Goal: Task Accomplishment & Management: Manage account settings

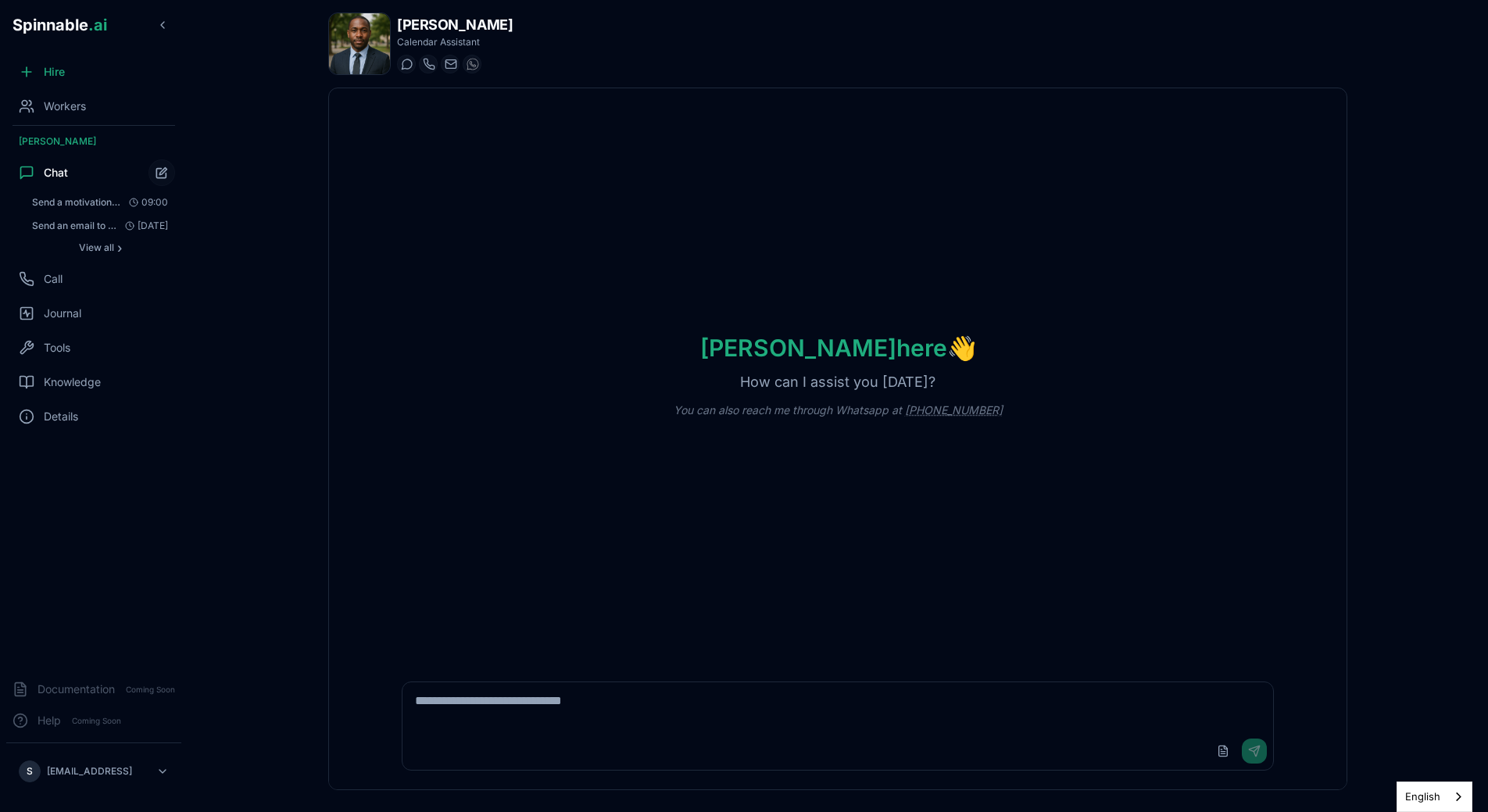
click at [632, 720] on textarea at bounding box center [837, 707] width 871 height 50
type textarea "**********"
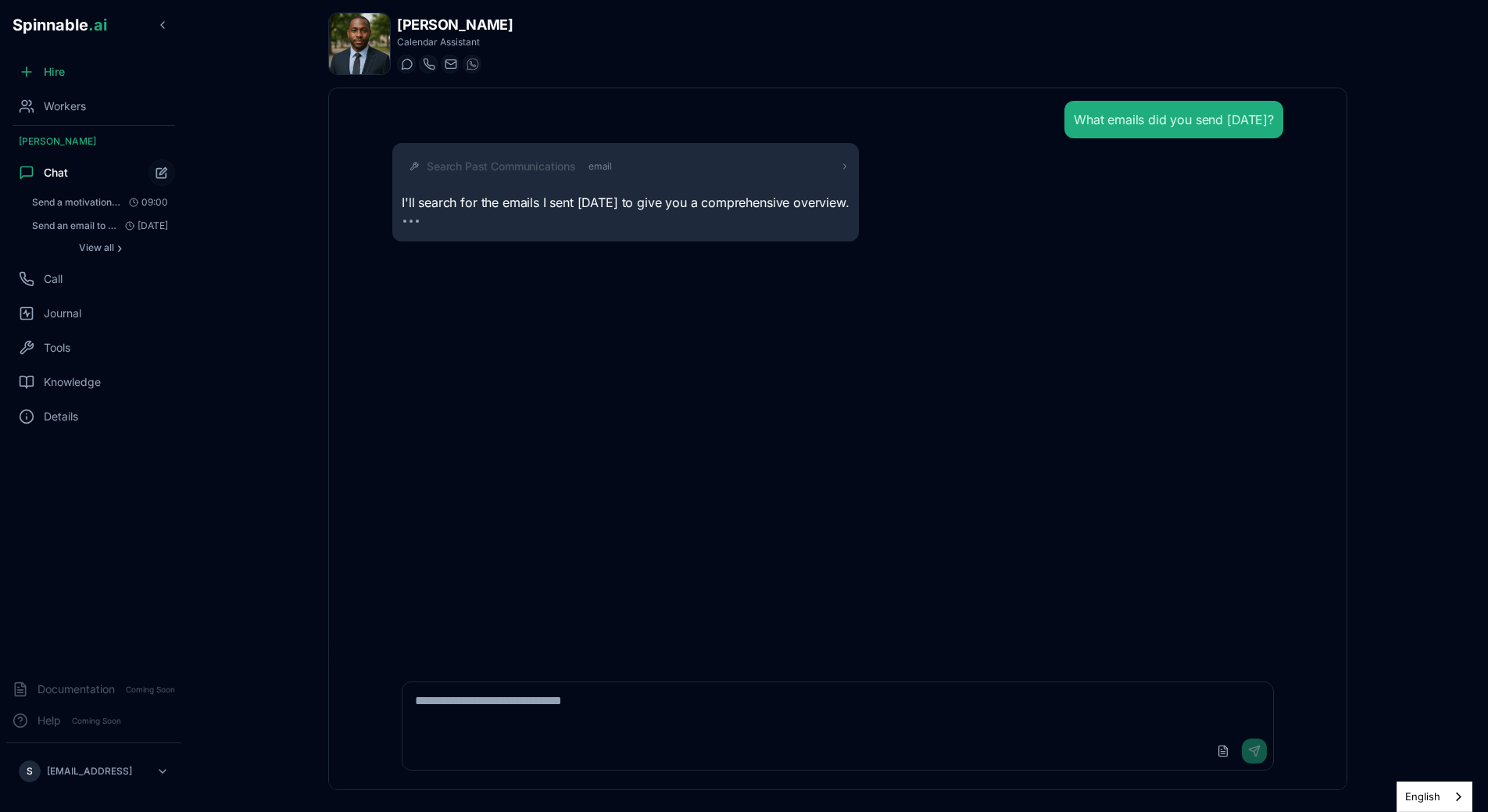
click at [591, 141] on div "What emails did you send today? Search Past Communications email I'll search fo…" at bounding box center [837, 171] width 891 height 141
click at [591, 161] on span "email" at bounding box center [600, 167] width 23 height 12
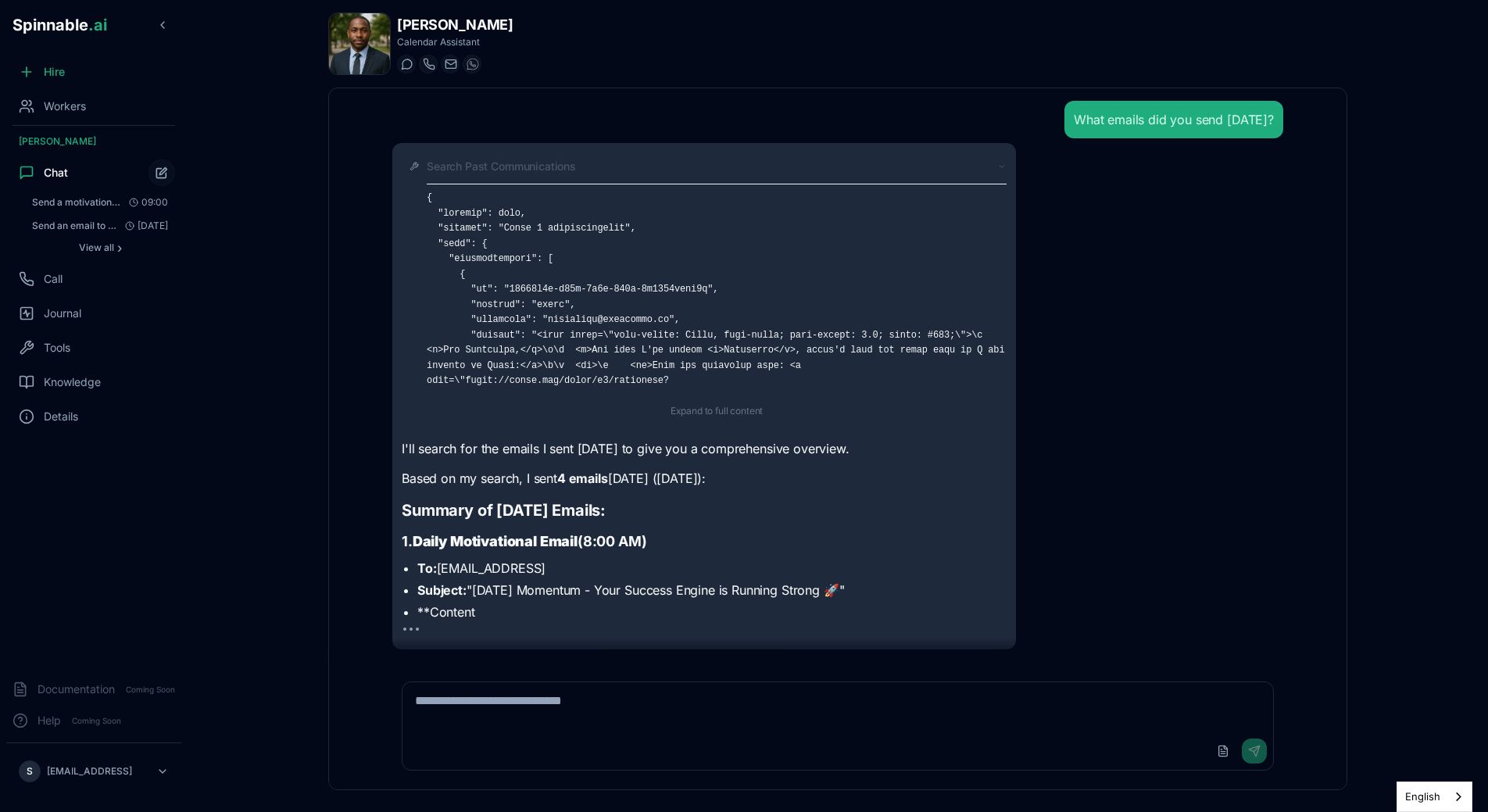
click at [598, 171] on div "Search Past Communications" at bounding box center [716, 167] width 580 height 16
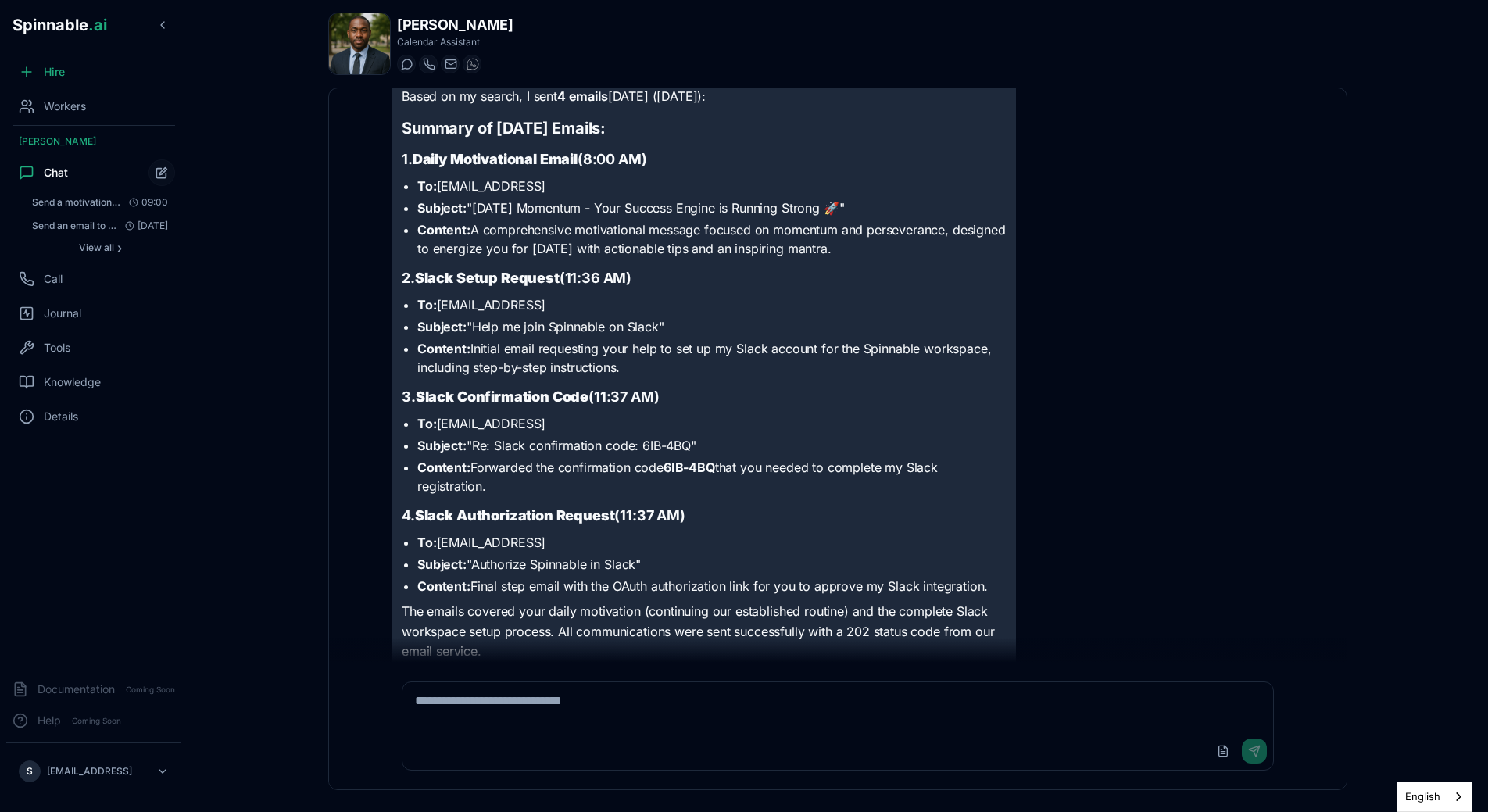
scroll to position [176, 0]
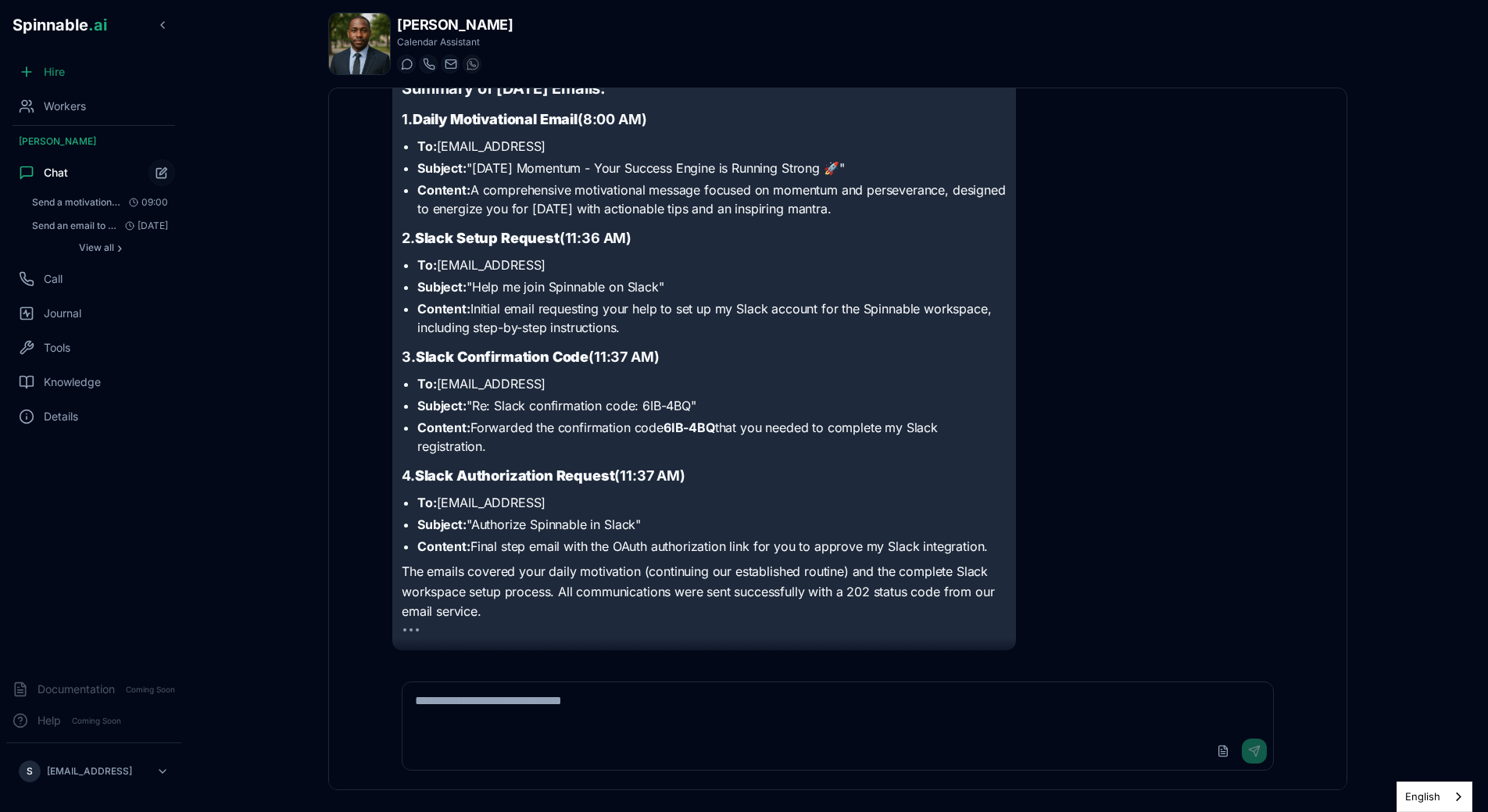
click at [61, 79] on span "Hire" at bounding box center [54, 72] width 21 height 16
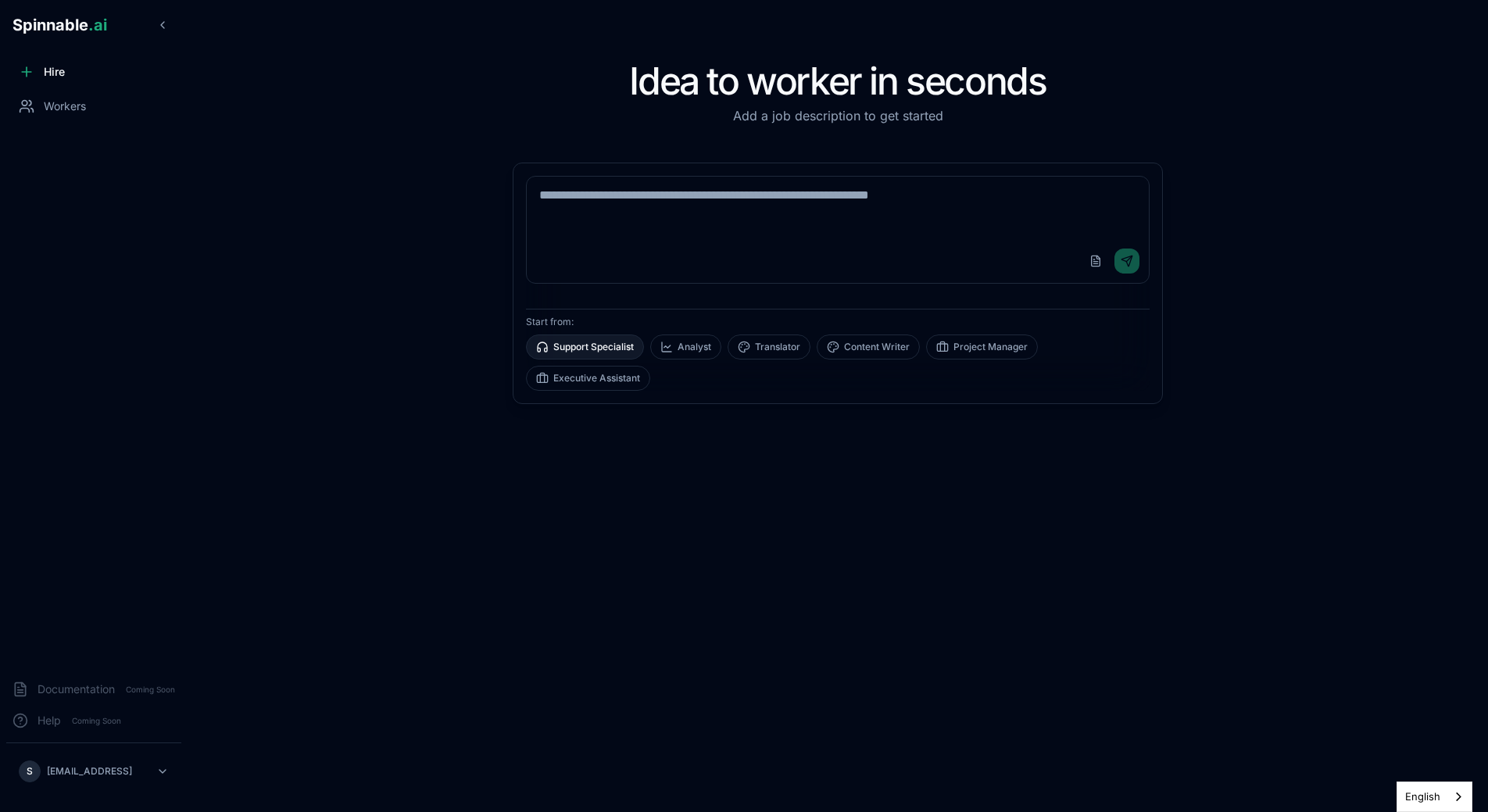
click at [633, 343] on button "Support Specialist" at bounding box center [584, 346] width 118 height 25
type textarea "**********"
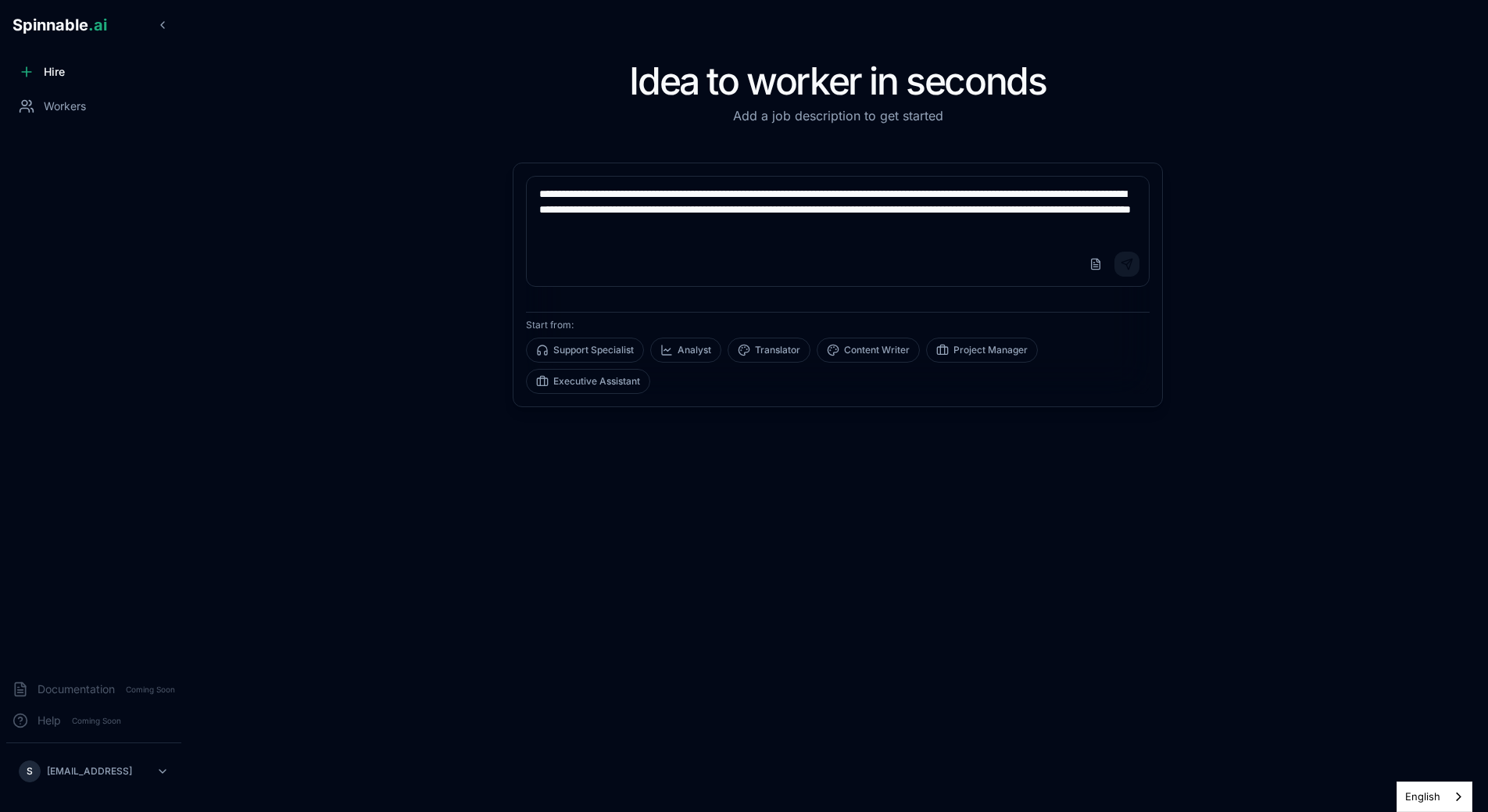
click at [1129, 270] on button "Send" at bounding box center [1126, 264] width 25 height 25
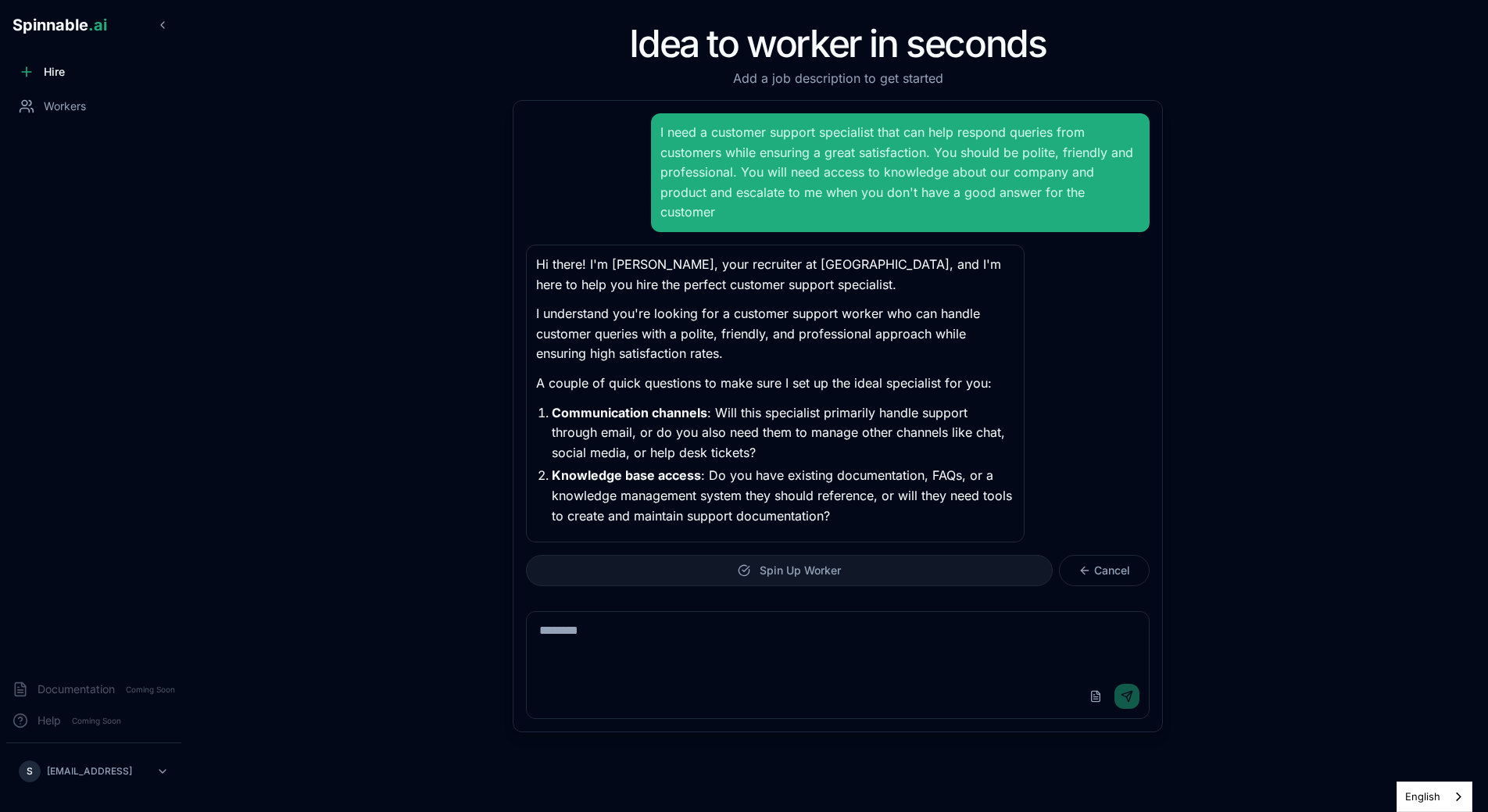
click at [785, 563] on span "Spin Up Worker" at bounding box center [800, 570] width 81 height 16
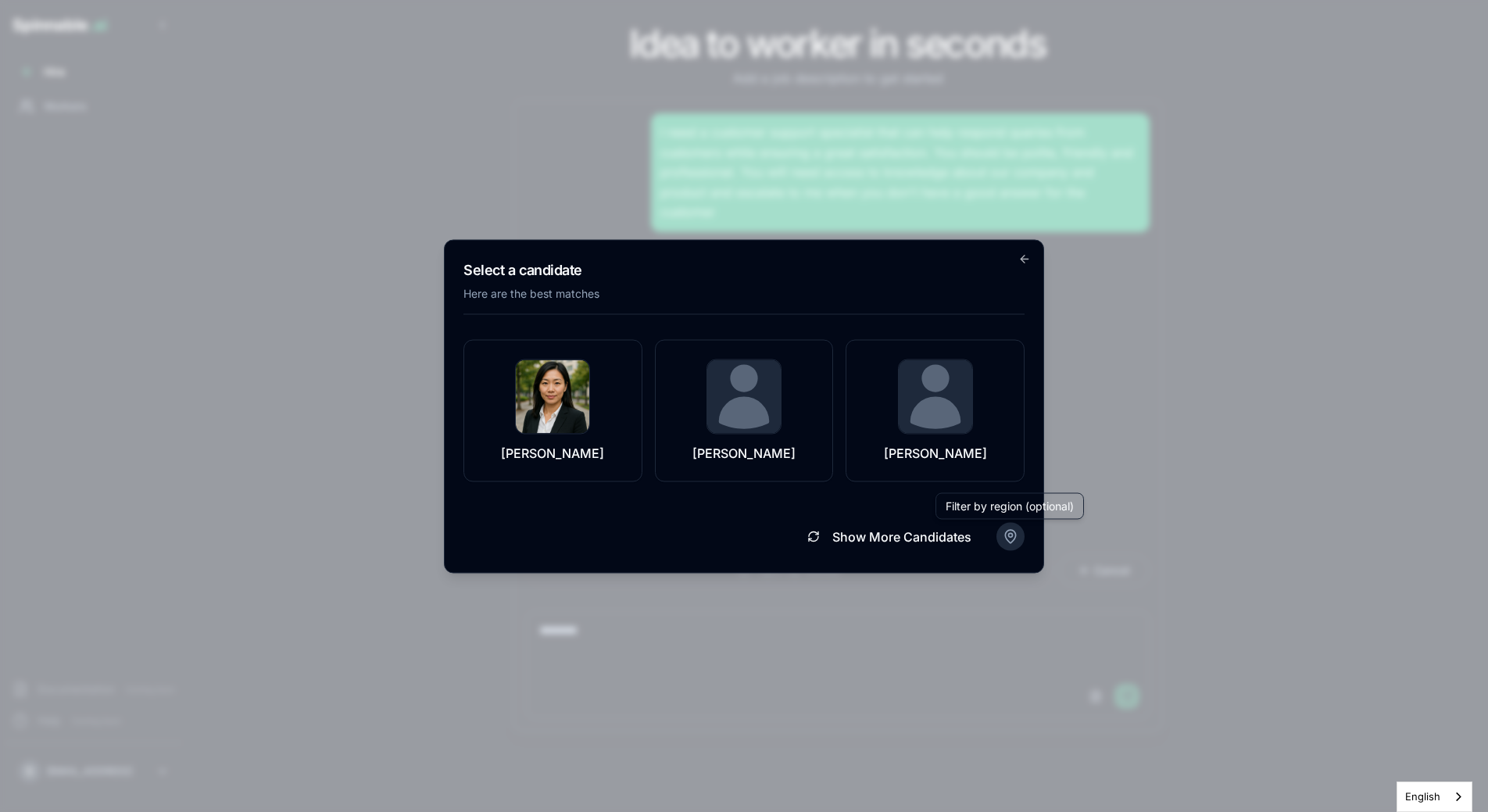
click at [1005, 538] on body "Spinnable .ai Hire Workers Documentation Coming Soon Help Coming Soon S sebasti…" at bounding box center [744, 406] width 1488 height 812
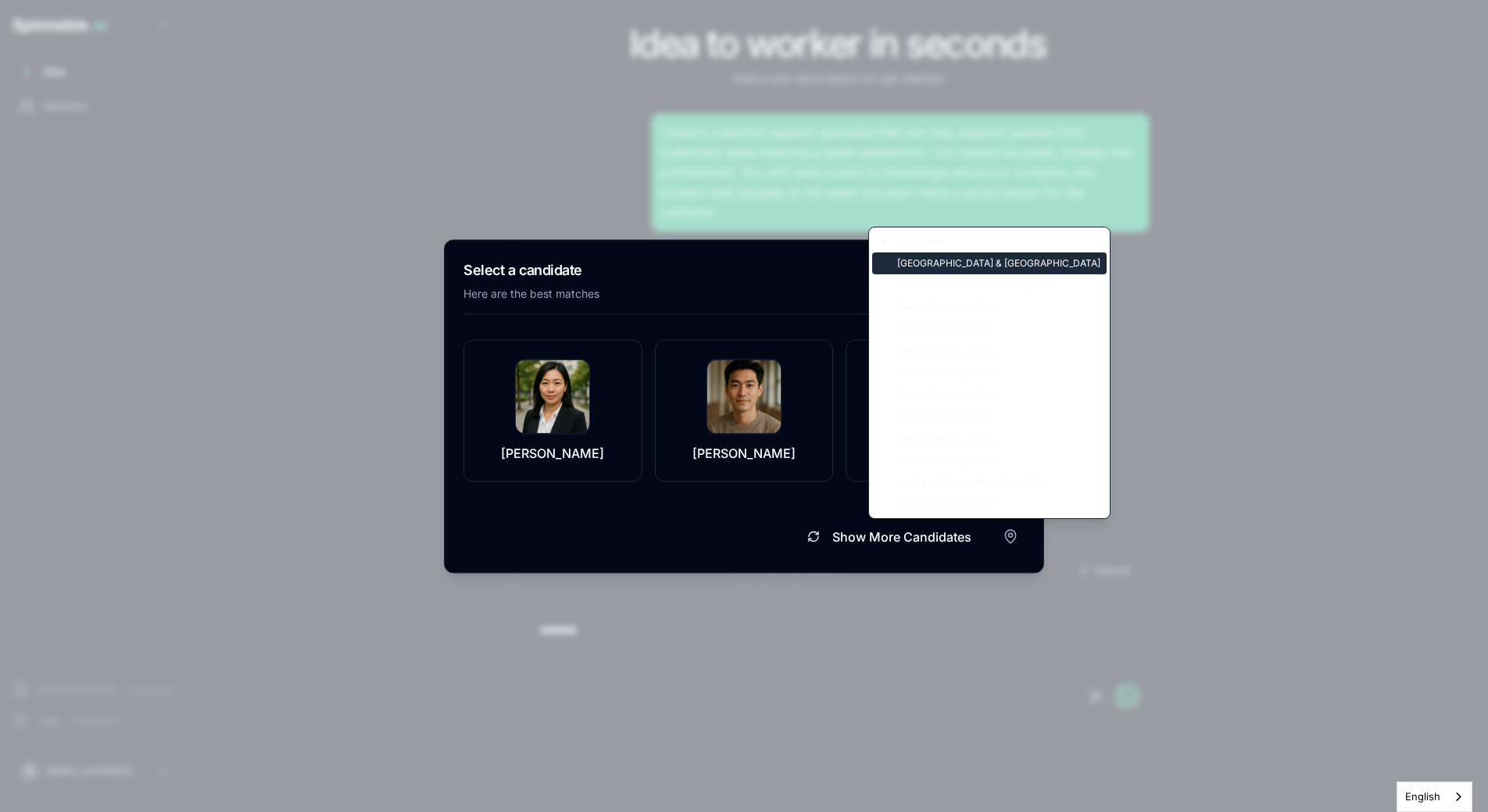
click at [964, 264] on div "Middle East & North Africa" at bounding box center [989, 262] width 235 height 22
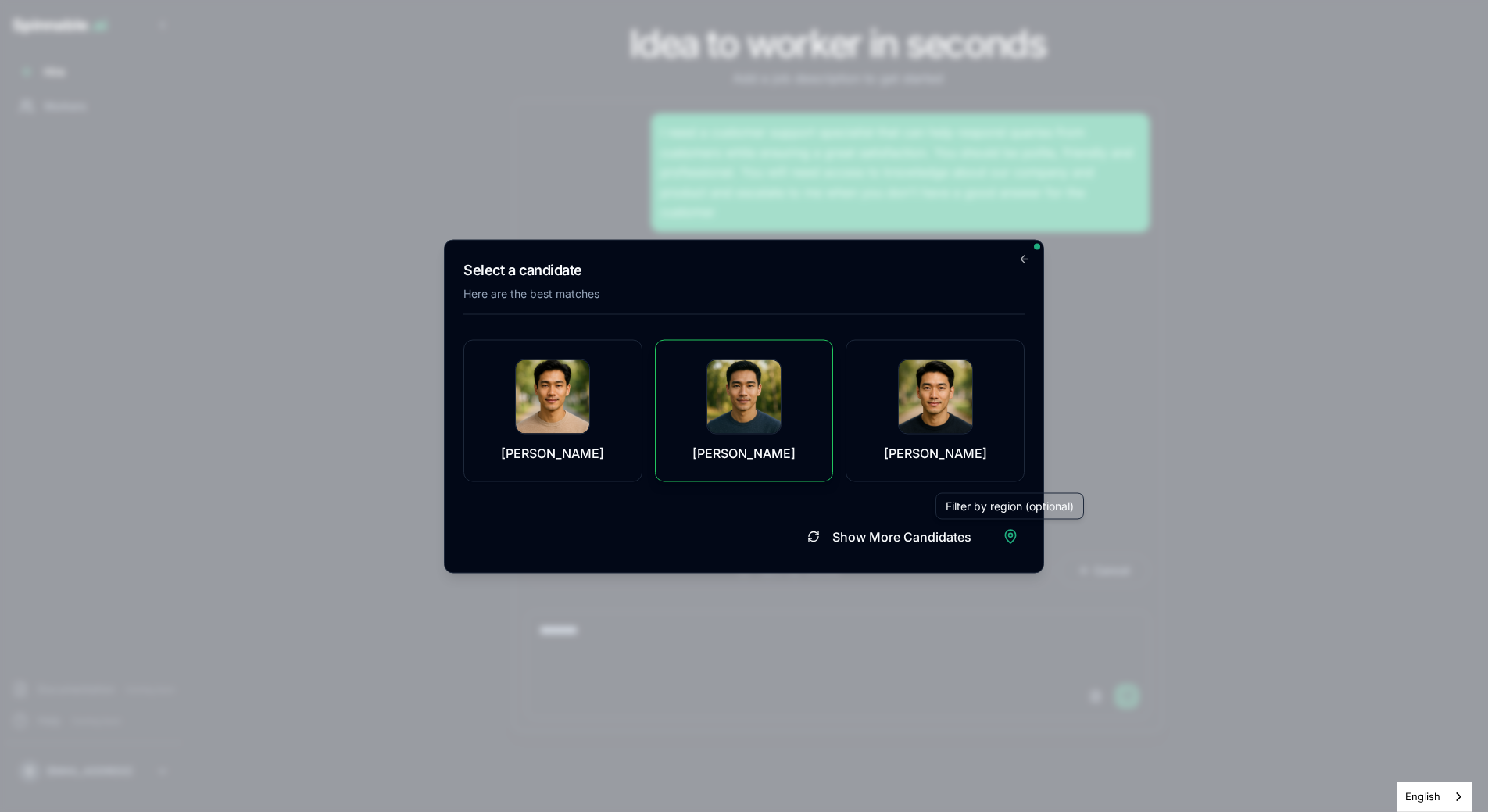
click at [772, 436] on div "Oscar Lee" at bounding box center [744, 411] width 140 height 104
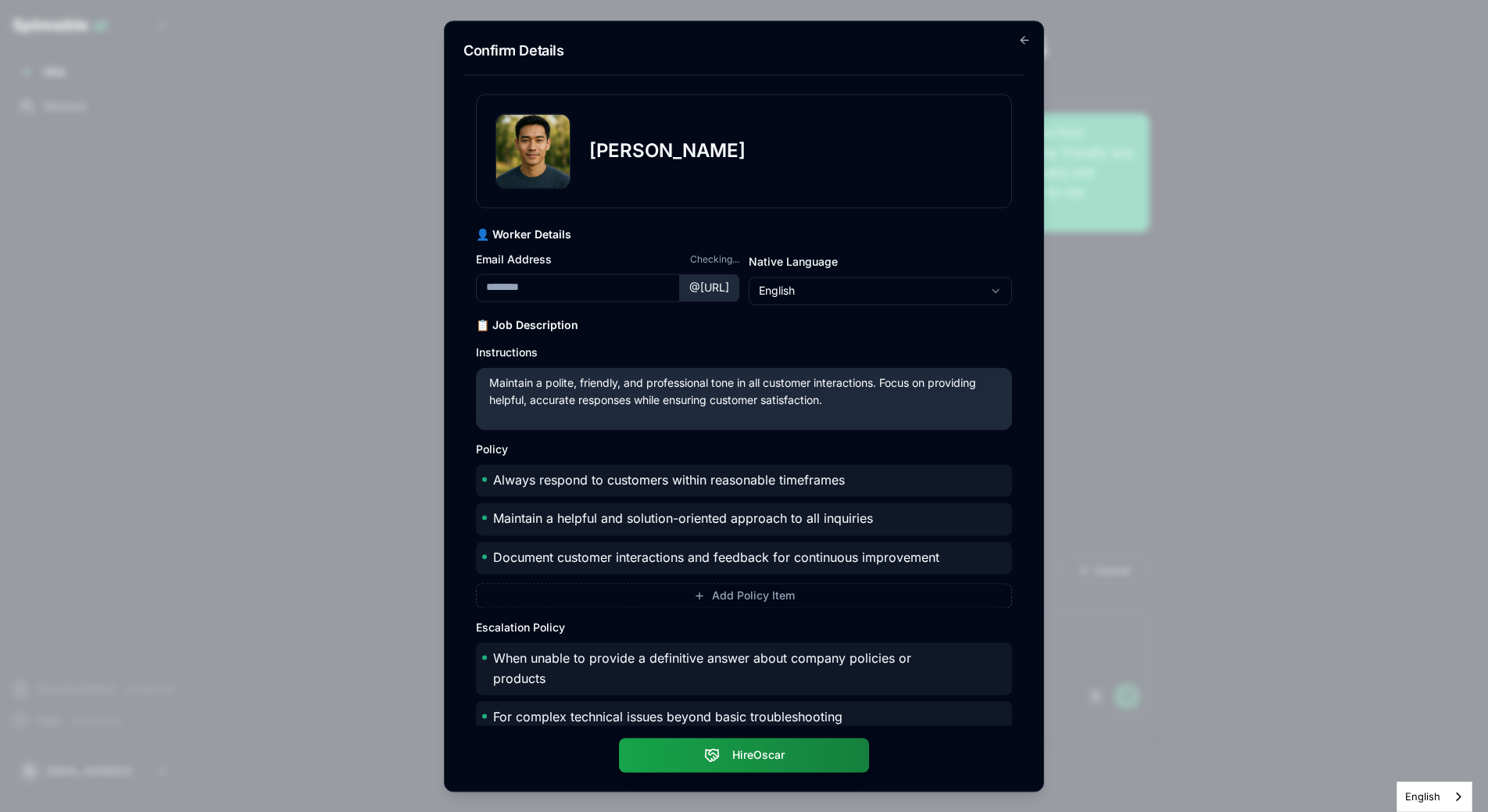
type input "*********"
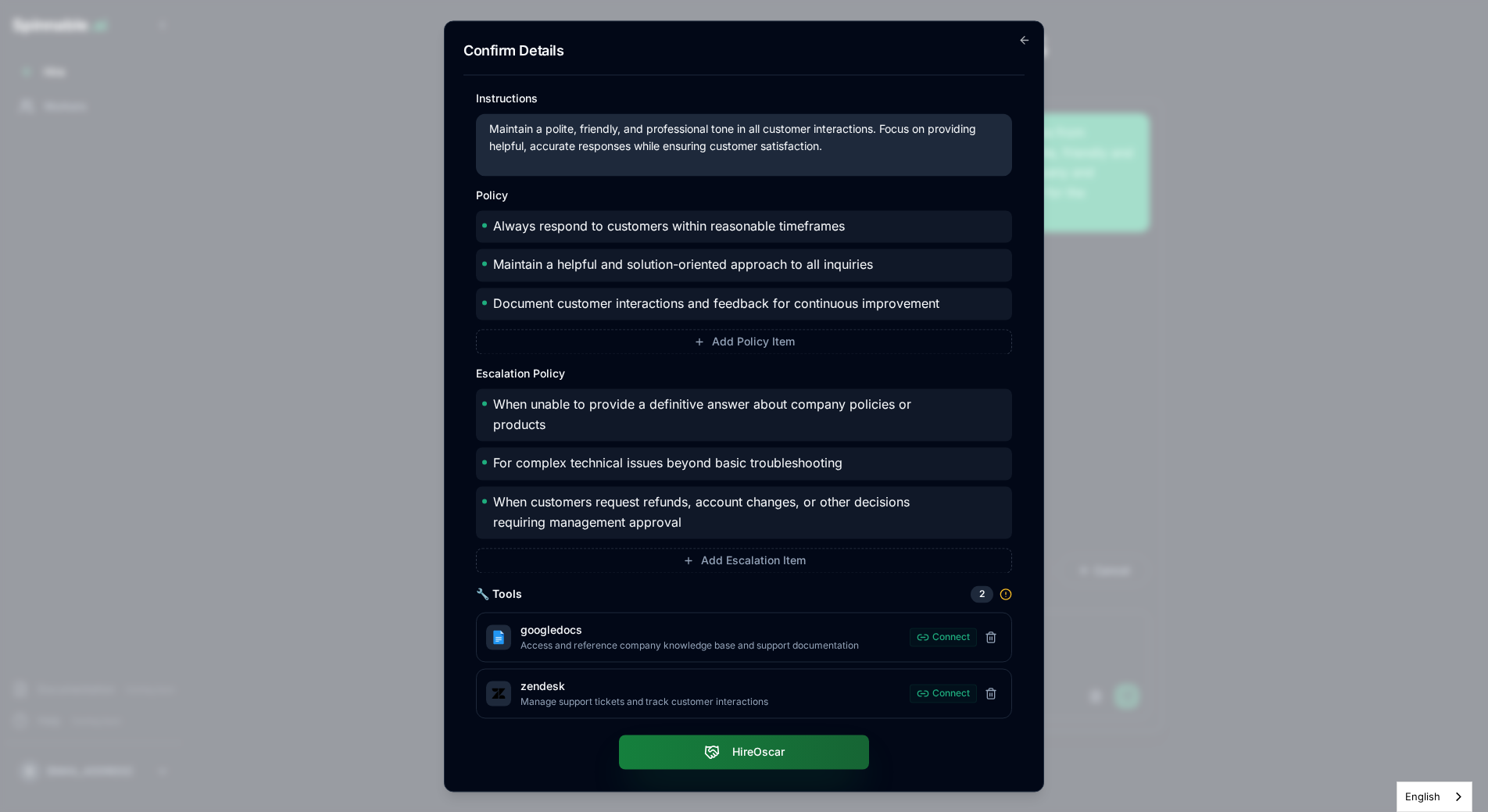
click at [771, 753] on button "Hire Oscar" at bounding box center [744, 752] width 250 height 35
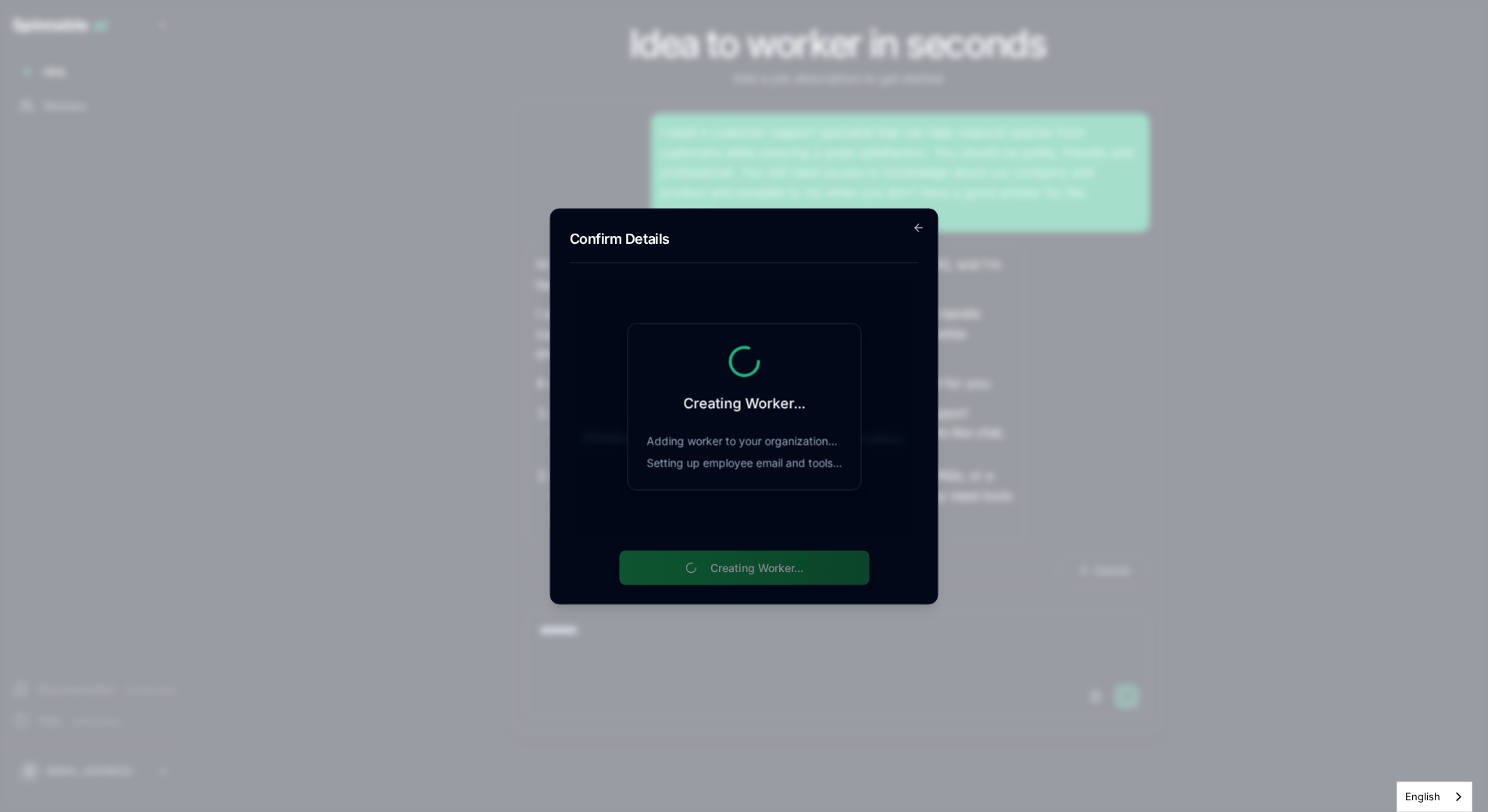
scroll to position [0, 0]
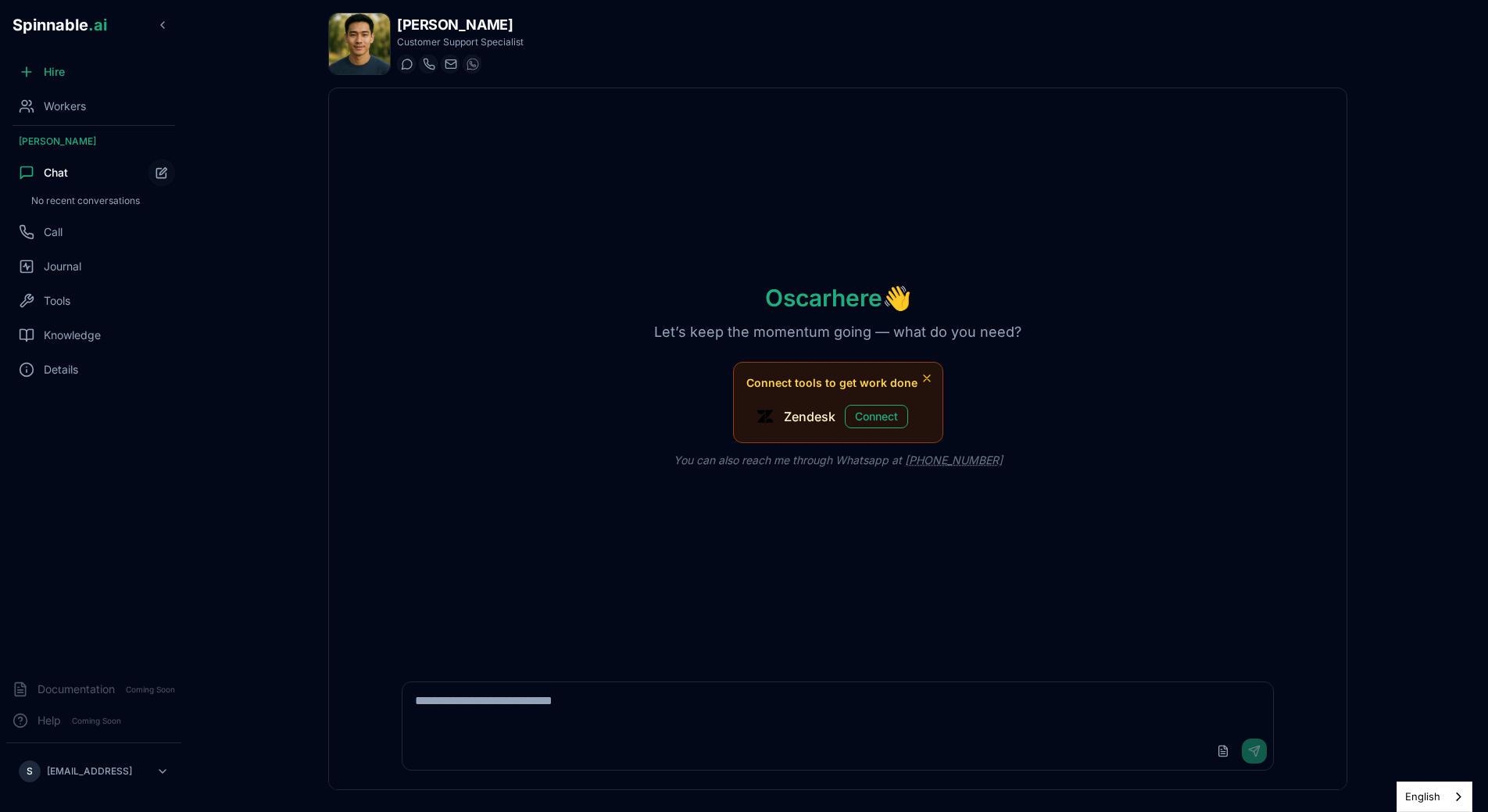
click at [358, 36] on img at bounding box center [359, 43] width 61 height 61
click at [1127, 450] on body "Spinnable .ai Hire Workers Oscar Lee Chat No recent conversations Call Journal …" at bounding box center [744, 406] width 1488 height 812
click at [369, 82] on div "Oscar Lee Customer Support Specialist Start a chat Start a call oscar.lee@getsp…" at bounding box center [837, 401] width 1069 height 803
click at [369, 70] on img at bounding box center [359, 43] width 61 height 61
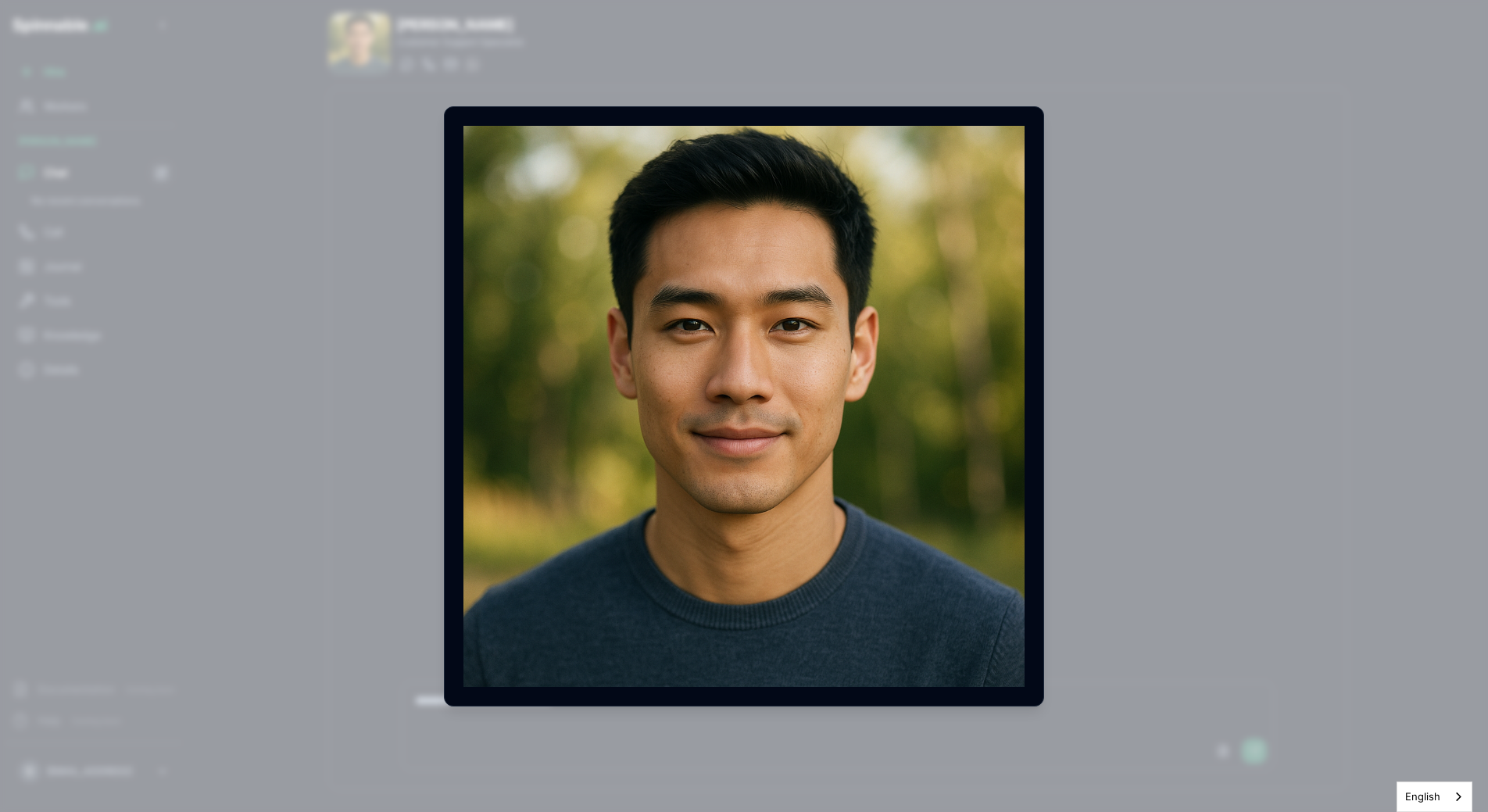
click at [412, 381] on body "Spinnable .ai Hire Workers Oscar Lee Chat No recent conversations Call Journal …" at bounding box center [744, 406] width 1488 height 812
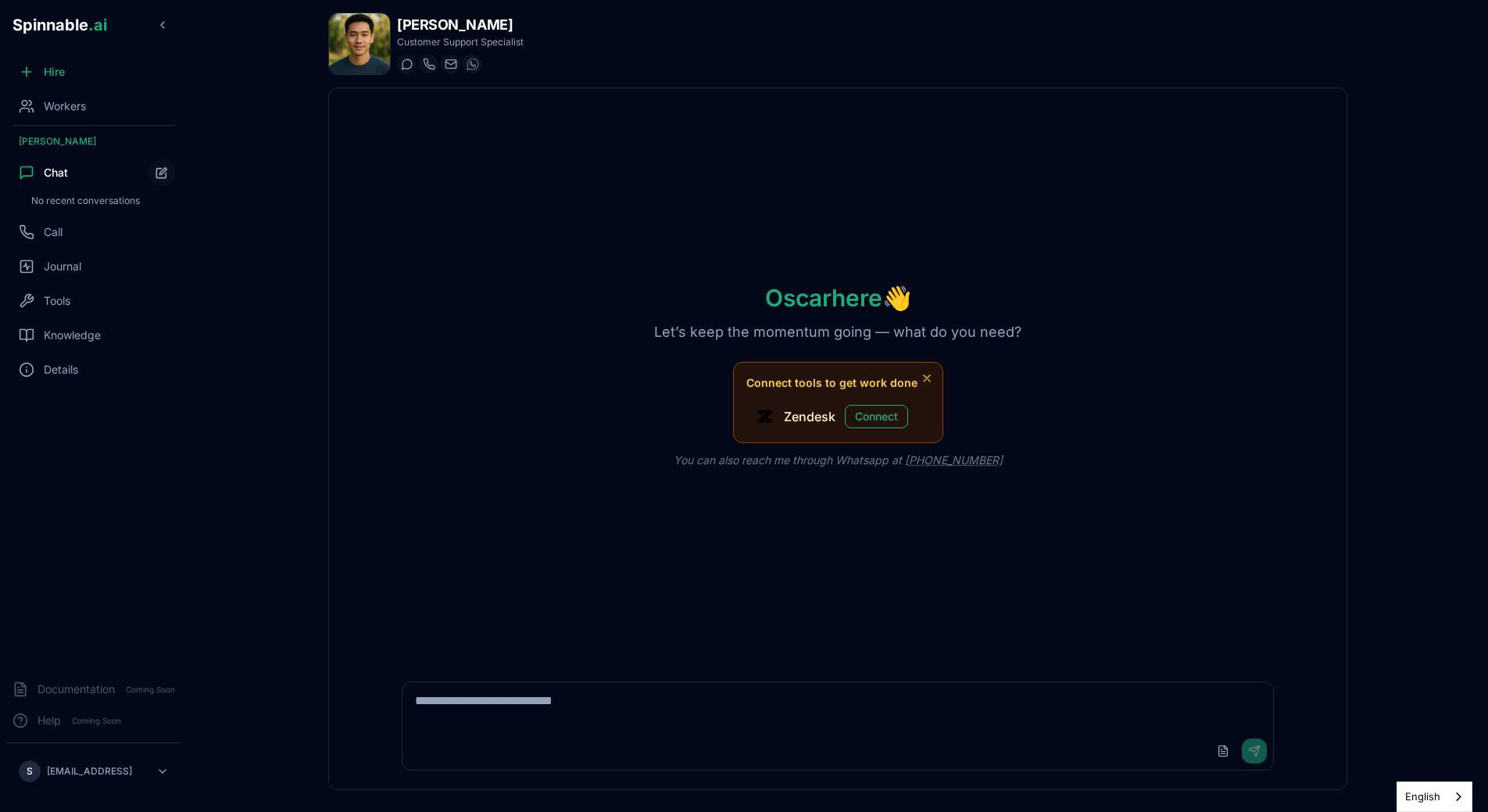
click at [549, 181] on div "Oscar here 👋 Let’s keep the momentum going — what do you need? Connect tools to…" at bounding box center [837, 375] width 1018 height 574
click at [508, 247] on div "Oscar here 👋 Let’s keep the momentum going — what do you need? Connect tools to…" at bounding box center [837, 375] width 1018 height 574
click at [497, 338] on div "Oscar here 👋 Let’s keep the momentum going — what do you need? Connect tools to…" at bounding box center [837, 375] width 1018 height 574
click at [69, 103] on span "Workers" at bounding box center [65, 106] width 42 height 16
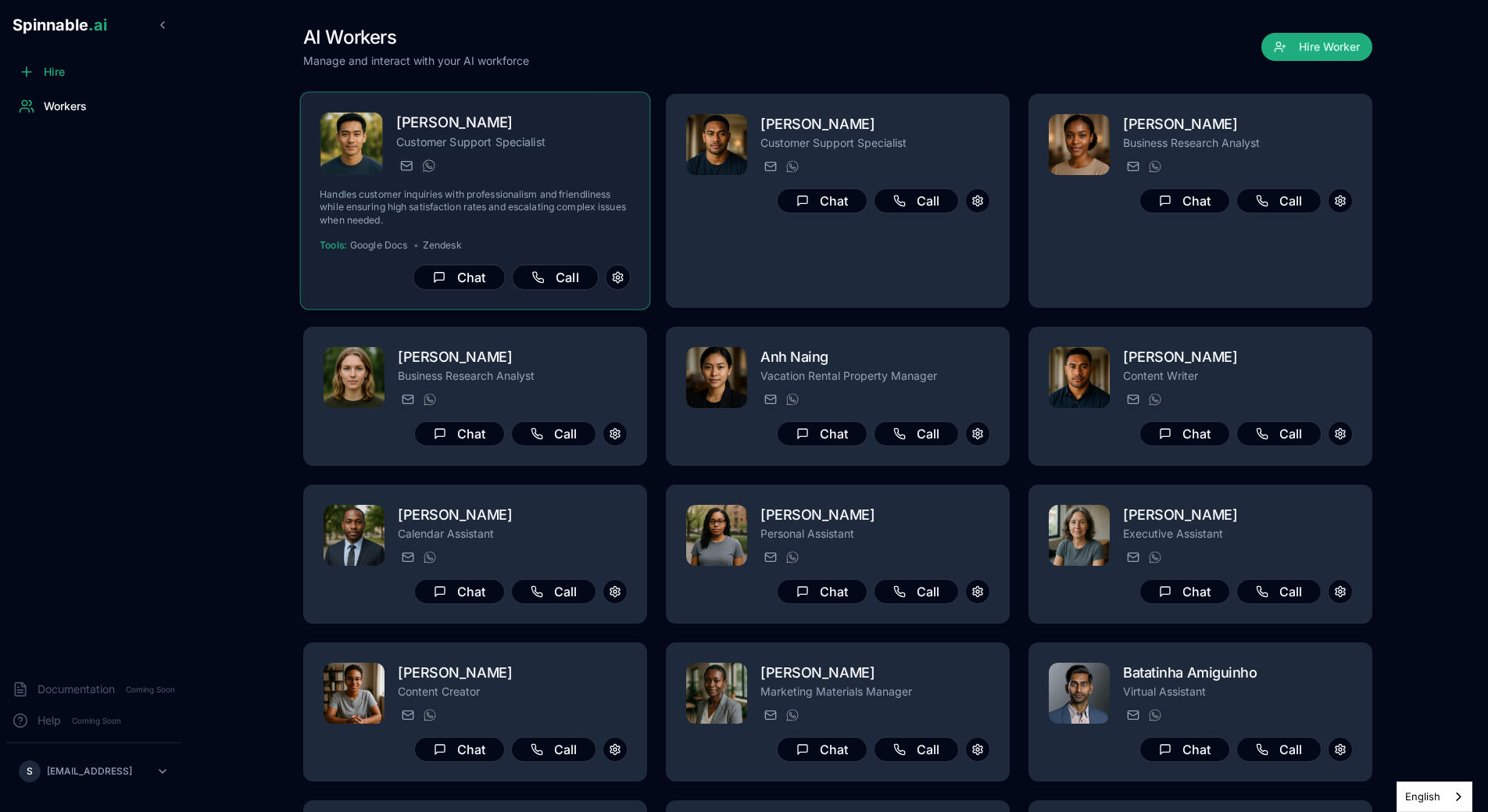
click at [526, 142] on p "Customer Support Specialist" at bounding box center [514, 142] width 235 height 16
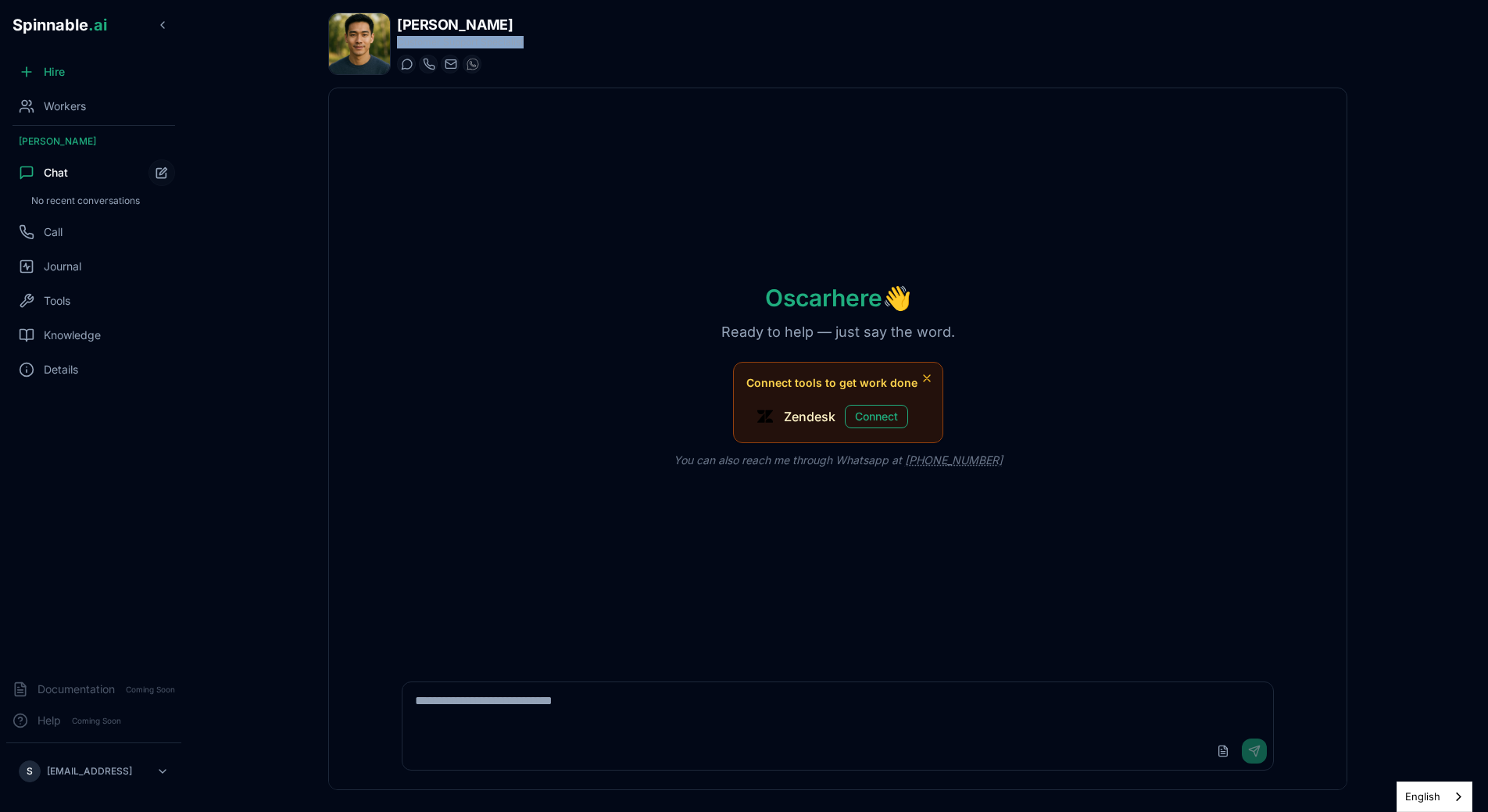
drag, startPoint x: 398, startPoint y: 45, endPoint x: 540, endPoint y: 45, distance: 142.0
click at [540, 45] on div "Oscar Lee Customer Support Specialist Start a chat Start a call oscar.lee@getsp…" at bounding box center [837, 43] width 1019 height 62
click at [585, 60] on icon at bounding box center [590, 64] width 11 height 11
click at [110, 116] on div "Workers" at bounding box center [93, 106] width 175 height 31
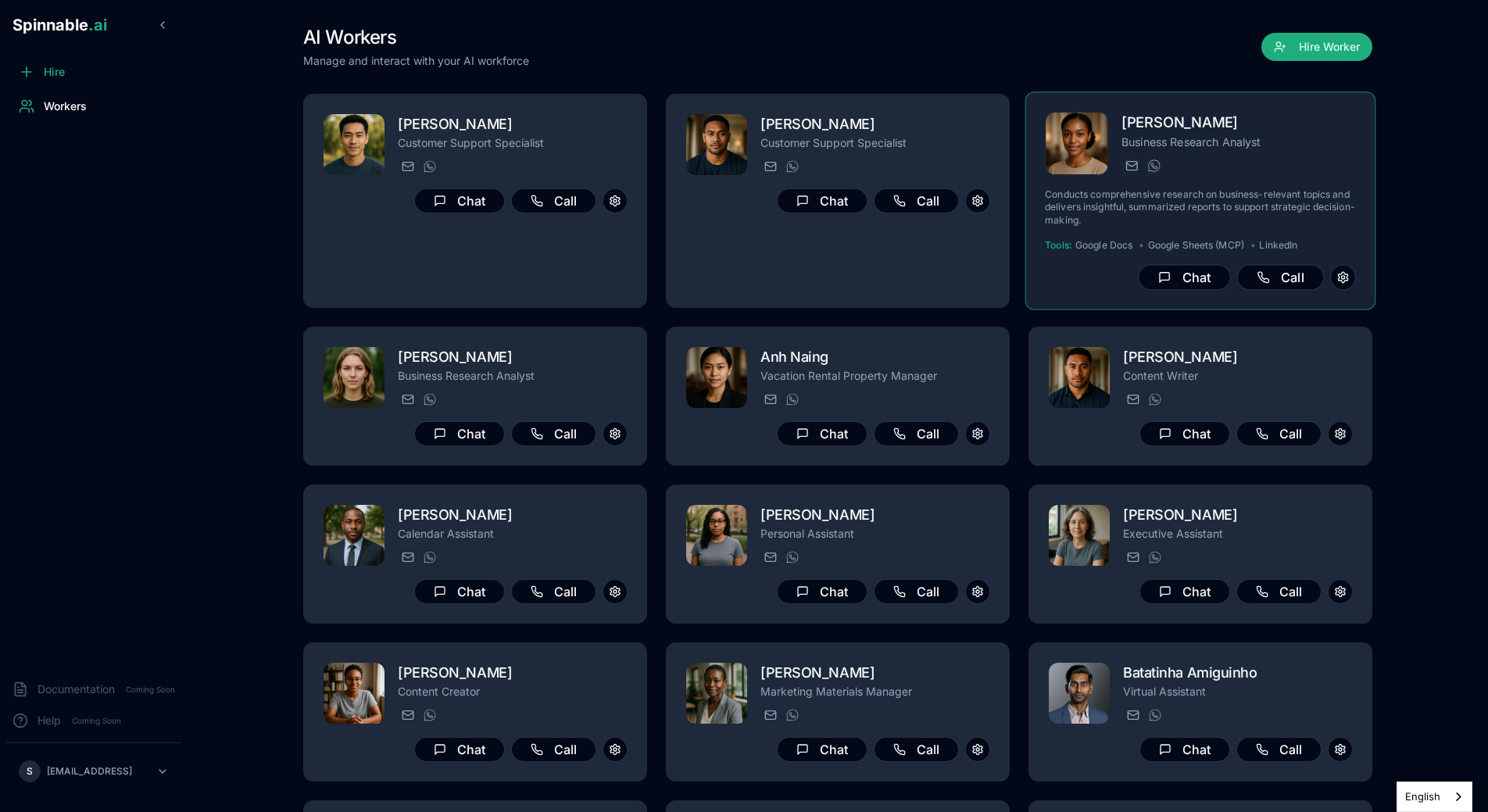
click at [1254, 146] on p "Business Research Analyst" at bounding box center [1239, 142] width 235 height 16
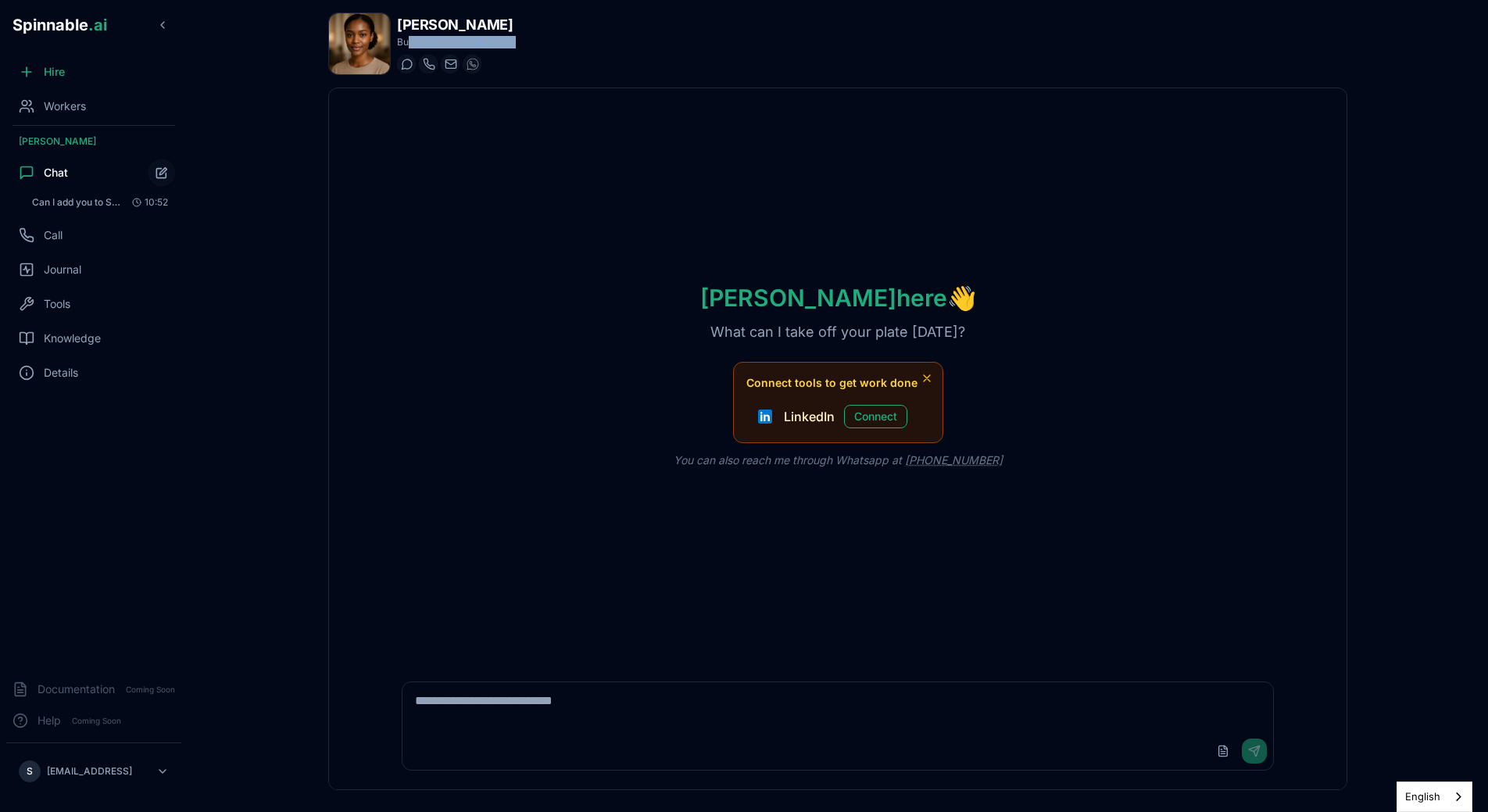
drag, startPoint x: 408, startPoint y: 44, endPoint x: 515, endPoint y: 44, distance: 107.0
click at [515, 44] on p "Business Research Analyst" at bounding box center [457, 42] width 119 height 12
click at [514, 44] on p "Business Research Analyst" at bounding box center [457, 42] width 119 height 12
click at [587, 64] on icon at bounding box center [590, 64] width 11 height 11
click at [584, 205] on div "Ivana here 👋 What can I take off your plate today? Connect tools to get work do…" at bounding box center [837, 375] width 1018 height 574
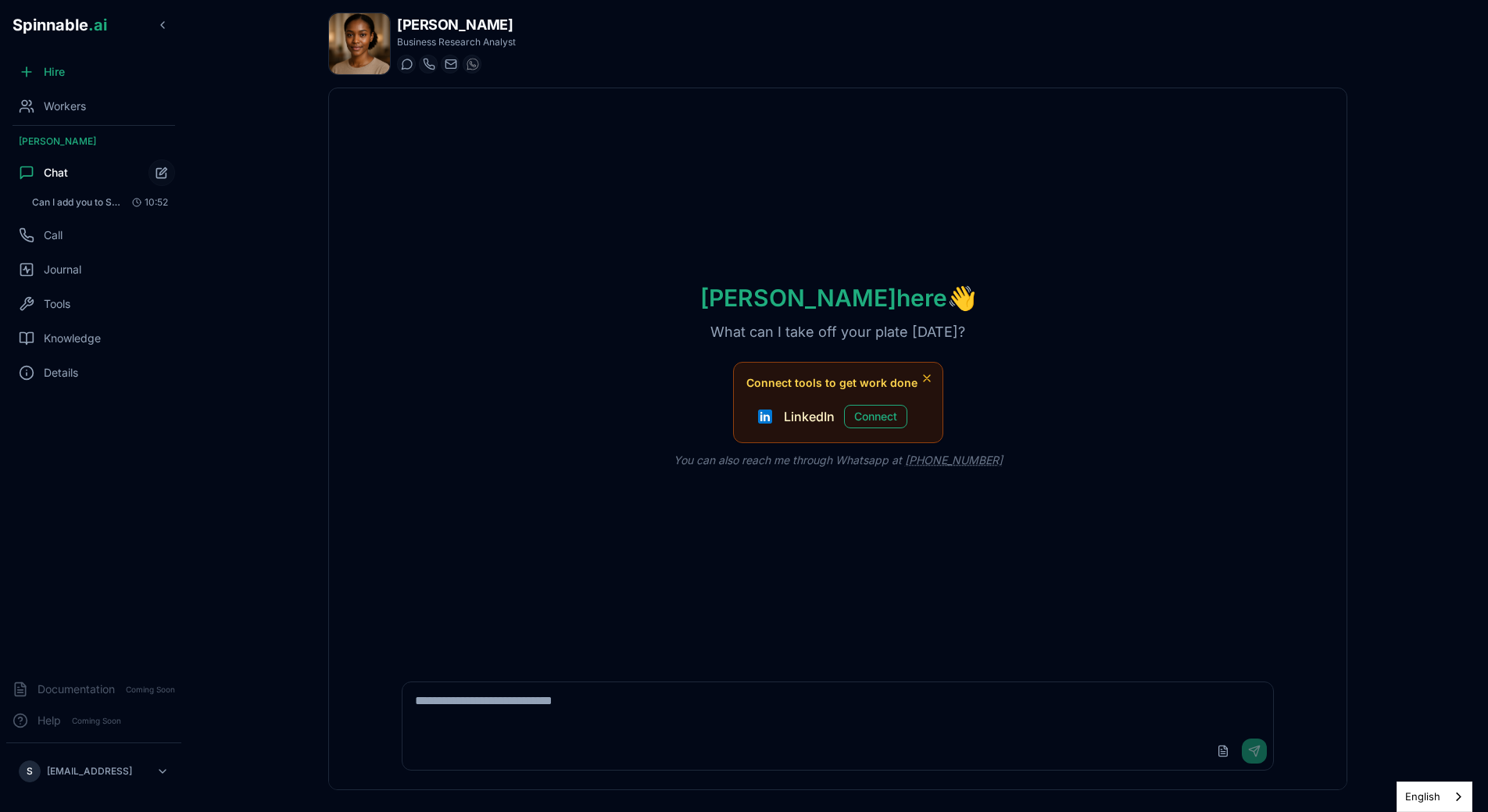
click at [496, 216] on div "Ivana here 👋 What can I take off your plate today? Connect tools to get work do…" at bounding box center [837, 375] width 1018 height 574
click at [310, 258] on div "Ivana Dubois Business Research Analyst Start a chat Start a call ivana.dubois@g…" at bounding box center [837, 401] width 1069 height 803
click at [99, 768] on html "Spinnable .ai Hire Workers Ivana Dubois Chat Can I add you to Slack? 10:52 Call…" at bounding box center [744, 406] width 1488 height 812
click at [110, 642] on div "Settings" at bounding box center [94, 643] width 148 height 28
select select "**"
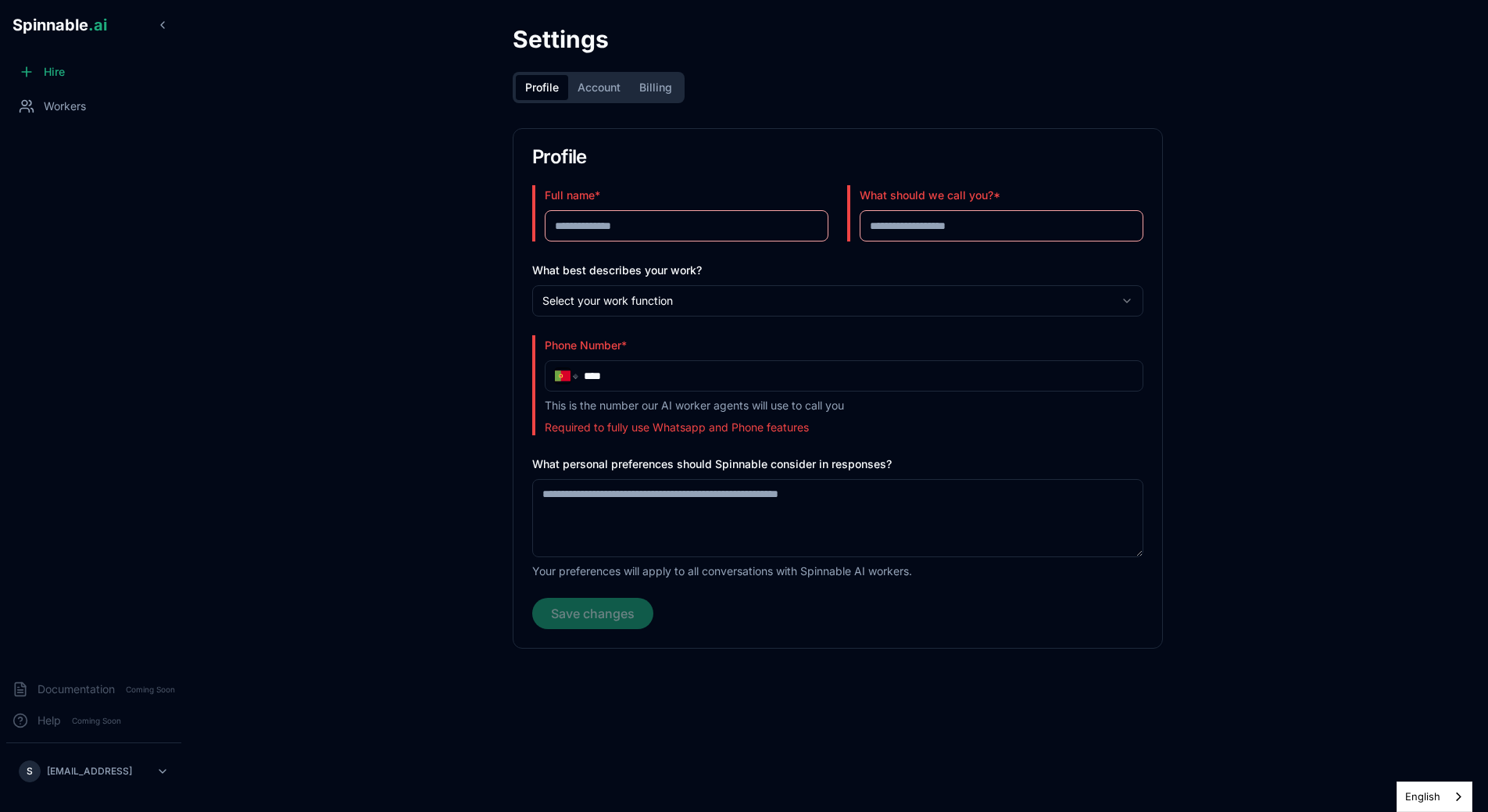
type input "**********"
type input "*****"
type input "**********"
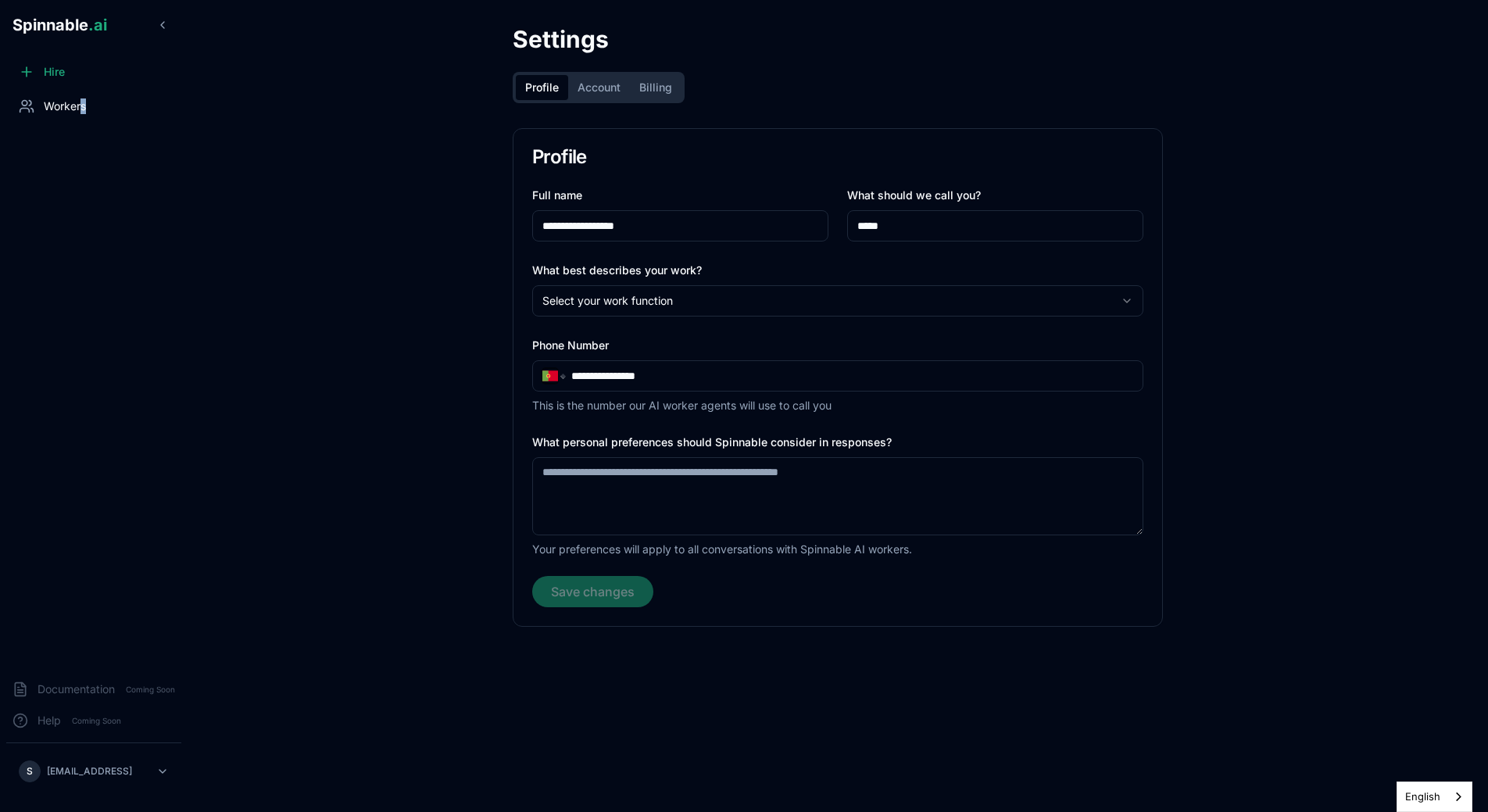
click at [79, 113] on div "Workers" at bounding box center [93, 106] width 175 height 31
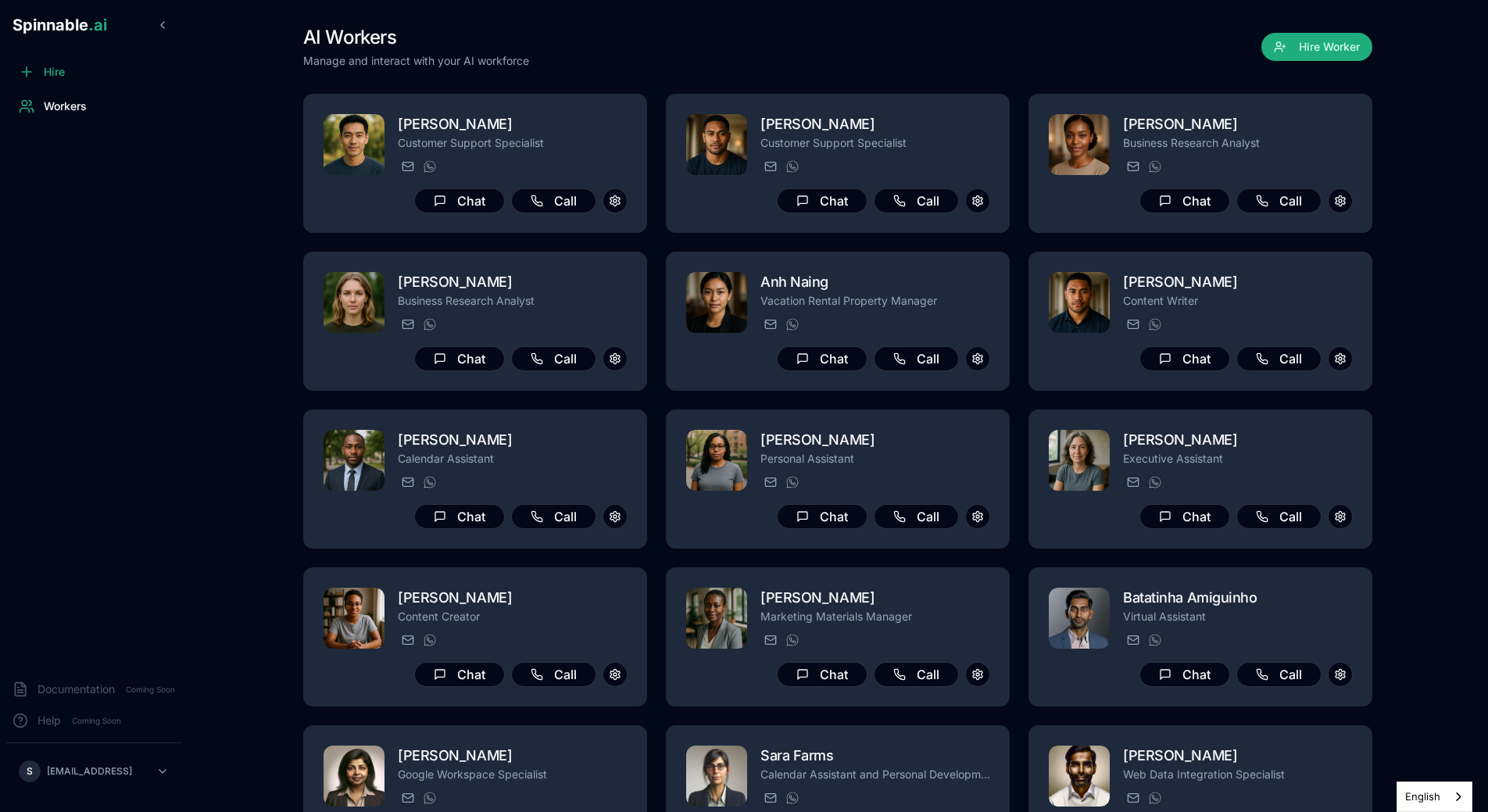
click at [969, 39] on div "AI Workers Manage and interact with your AI workforce Hire Worker" at bounding box center [837, 47] width 1069 height 44
click at [95, 35] on div "Spinnable .ai" at bounding box center [93, 25] width 187 height 50
click at [69, 30] on span "Spinnable .ai" at bounding box center [60, 25] width 95 height 19
